Goal: Transaction & Acquisition: Subscribe to service/newsletter

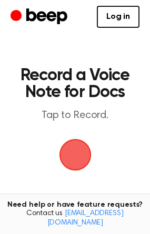
click at [82, 151] on span "button" at bounding box center [75, 154] width 40 height 40
click at [120, 20] on link "Log in" at bounding box center [118, 17] width 43 height 22
click at [78, 153] on span "button" at bounding box center [75, 155] width 34 height 34
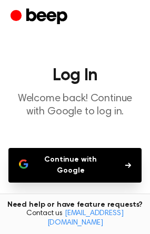
click at [128, 162] on icon "button" at bounding box center [128, 165] width 6 height 6
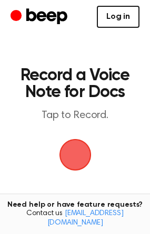
click at [126, 24] on link "Log in" at bounding box center [118, 17] width 43 height 22
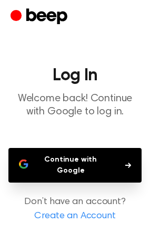
click at [90, 217] on link "Create an Account" at bounding box center [74, 216] width 129 height 14
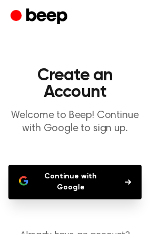
click at [125, 185] on icon "button" at bounding box center [128, 182] width 6 height 6
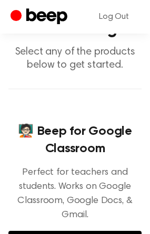
scroll to position [157, 0]
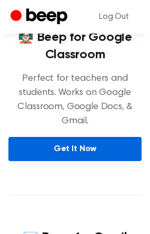
click at [83, 149] on link "Get It Now" at bounding box center [74, 149] width 133 height 24
